Goal: Task Accomplishment & Management: Complete application form

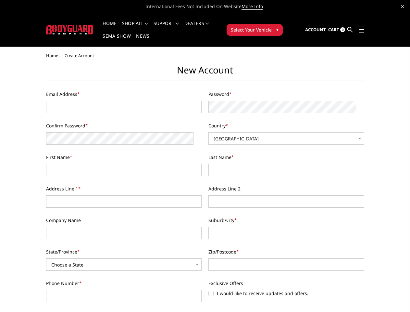
click at [205, 156] on div "Last Name *" at bounding box center [286, 165] width 163 height 22
click at [175, 23] on li "Support FAQ Install Instructions Shipping Warranty Terms & Conditions Cancellat…" at bounding box center [166, 27] width 31 height 13
click at [175, 27] on li "Support FAQ Install Instructions Shipping Warranty Terms & Conditions Cancellat…" at bounding box center [166, 27] width 31 height 13
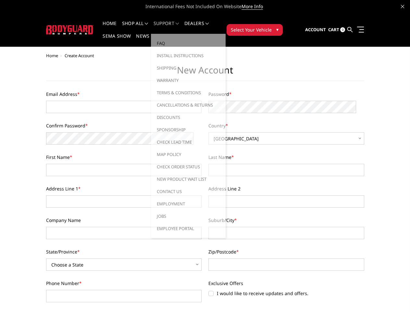
click at [272, 26] on span "Select Your Vehicle" at bounding box center [251, 29] width 41 height 7
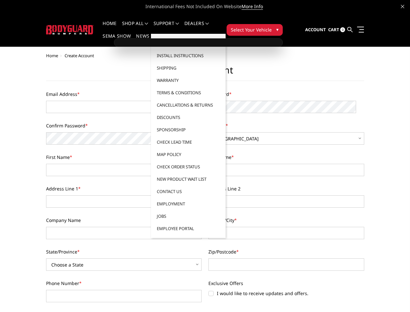
click at [272, 26] on span "Select Your Vehicle" at bounding box center [251, 29] width 41 height 7
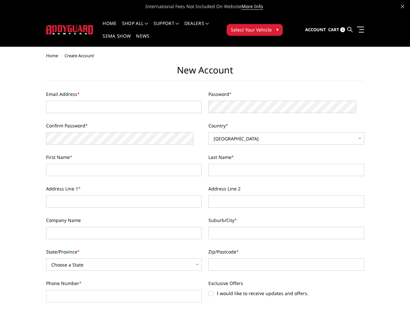
click at [205, 312] on html "International Fees Not Included On Website More Info Home shop all Bronco [DATE…" at bounding box center [205, 318] width 410 height 636
